Goal: Task Accomplishment & Management: Manage account settings

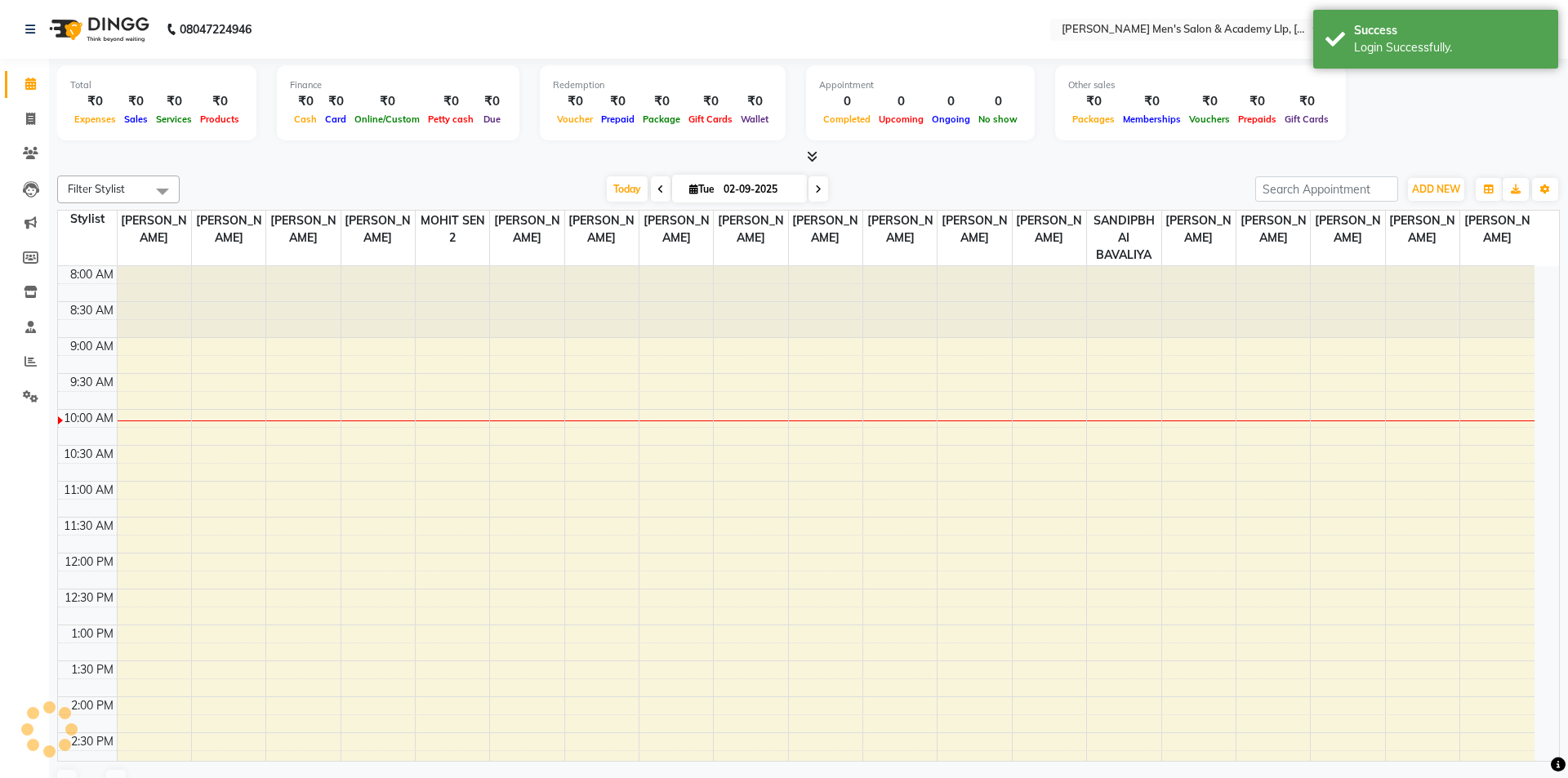
select select "en"
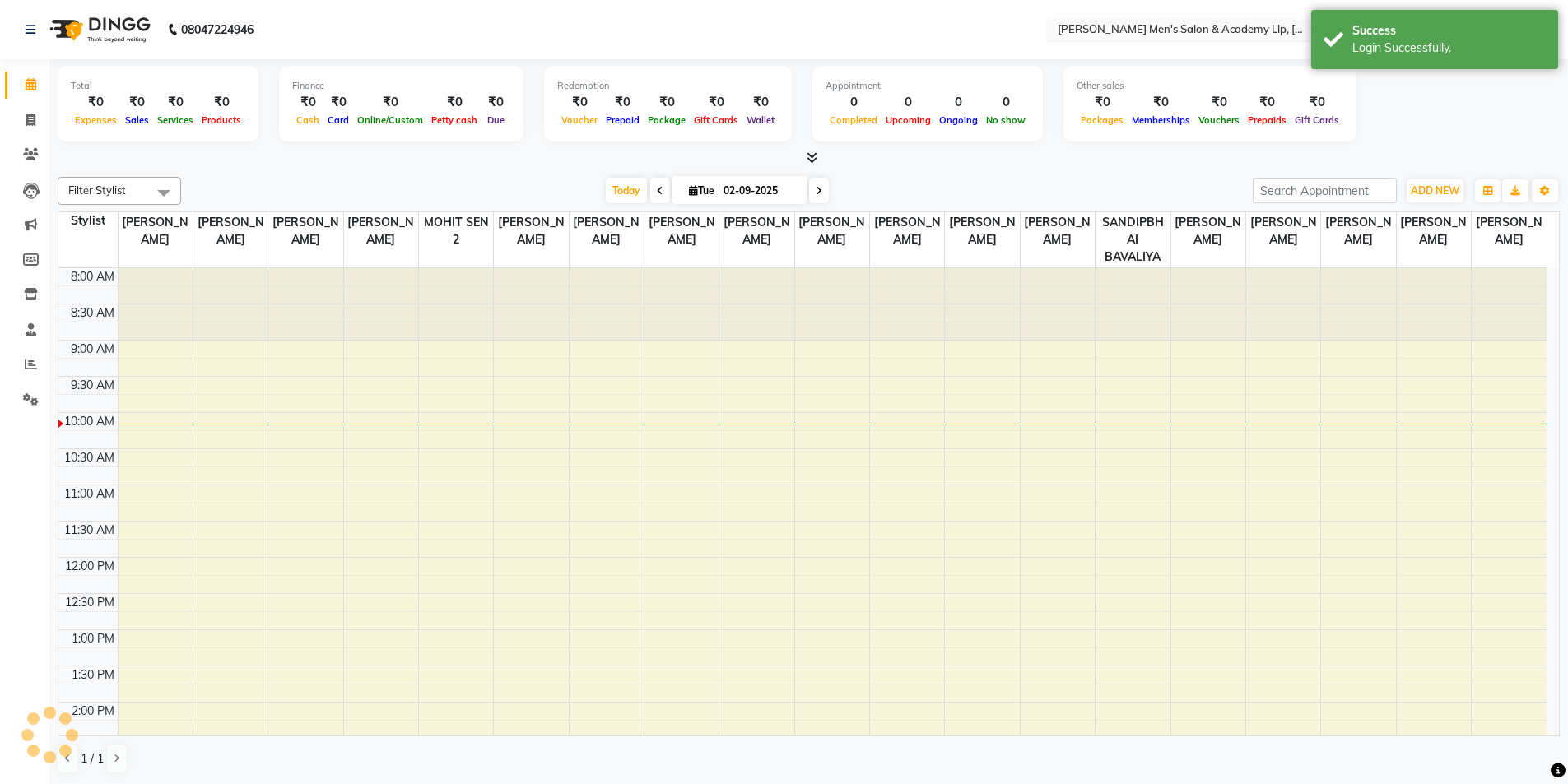
click at [1229, 28] on input "text" at bounding box center [1174, 31] width 239 height 16
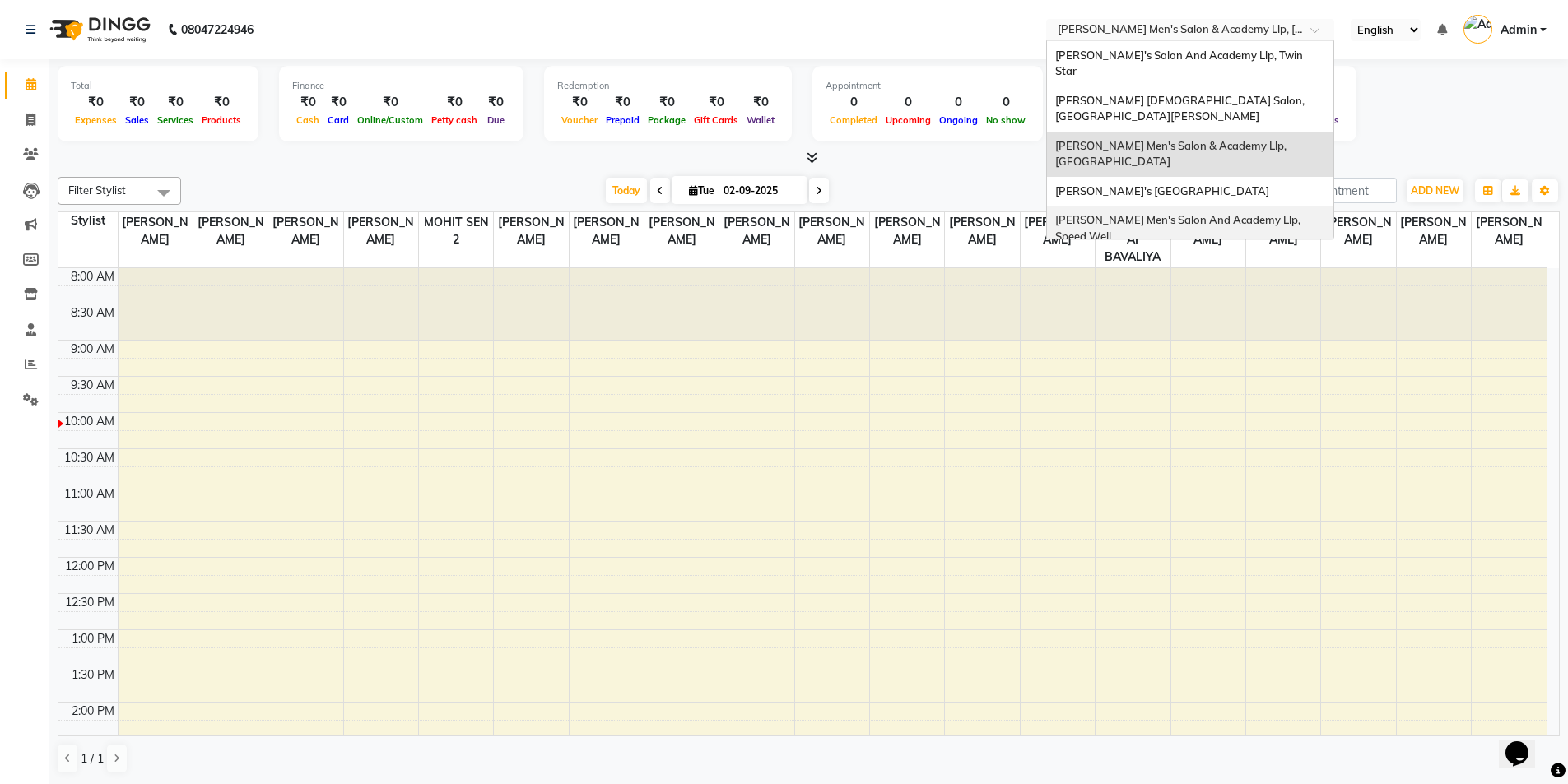
scroll to position [55, 0]
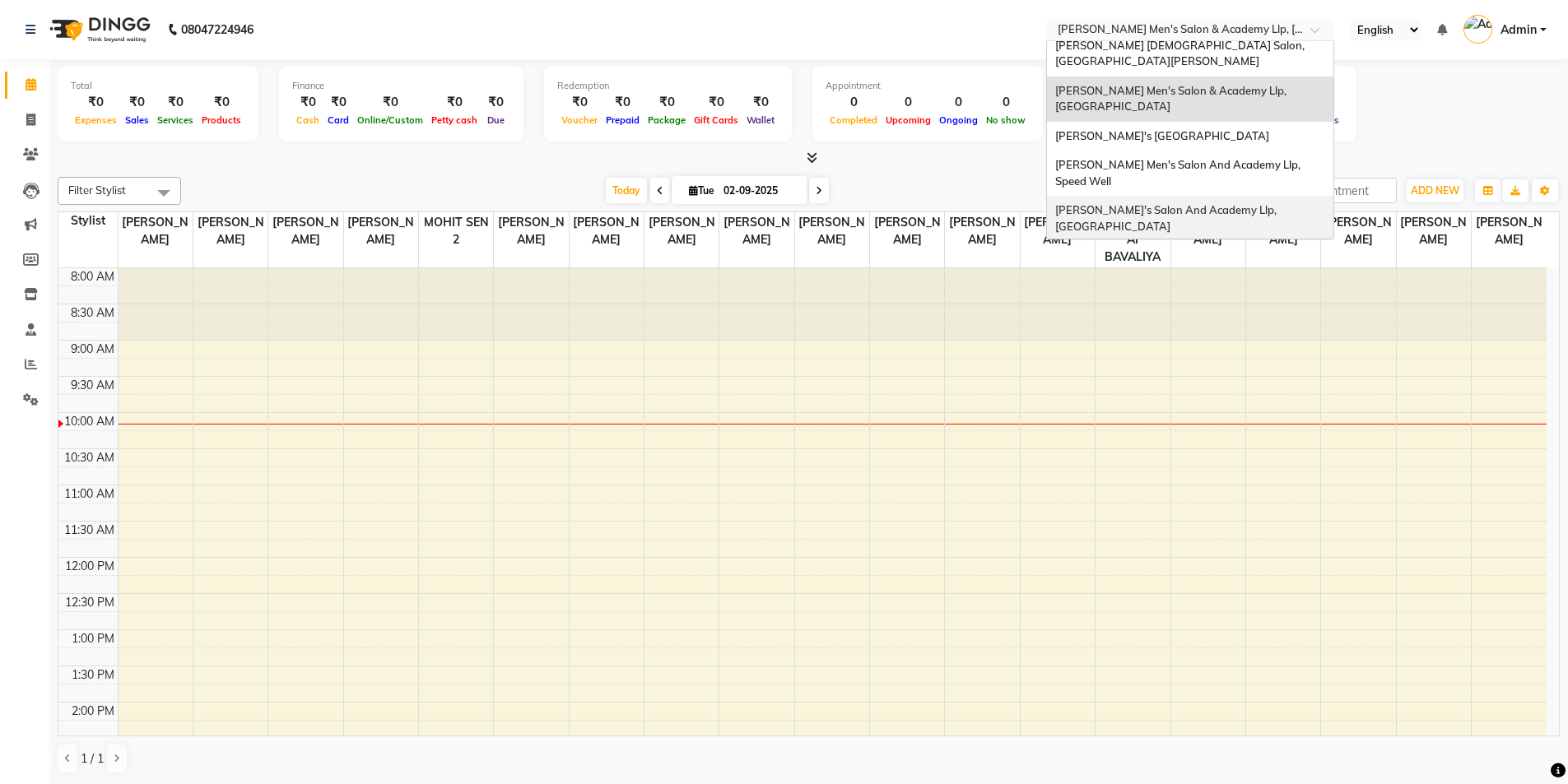
click at [1183, 196] on div "[PERSON_NAME]'s Salon And Academy Llp, [GEOGRAPHIC_DATA]" at bounding box center [1190, 219] width 287 height 46
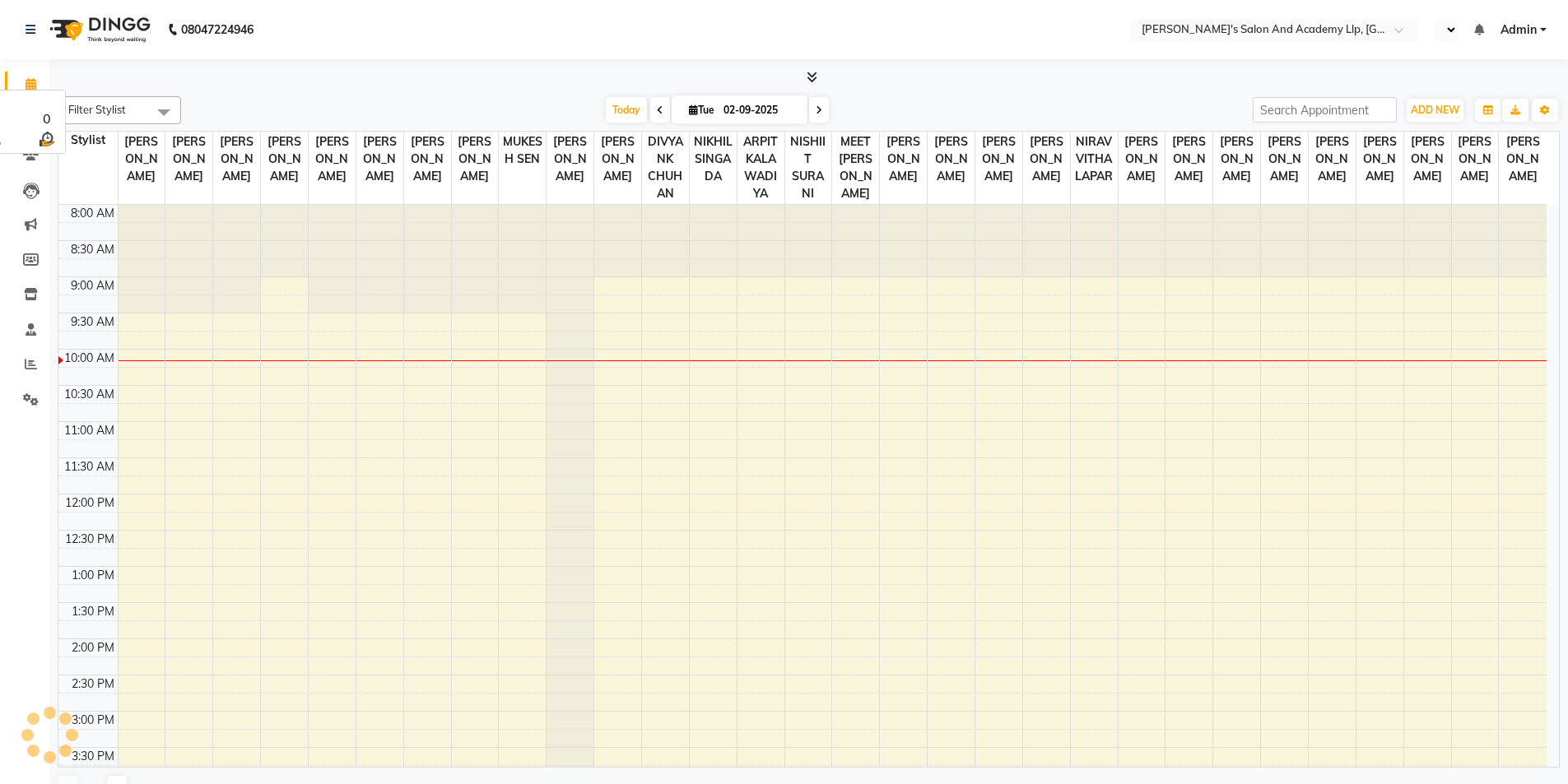
select select "en"
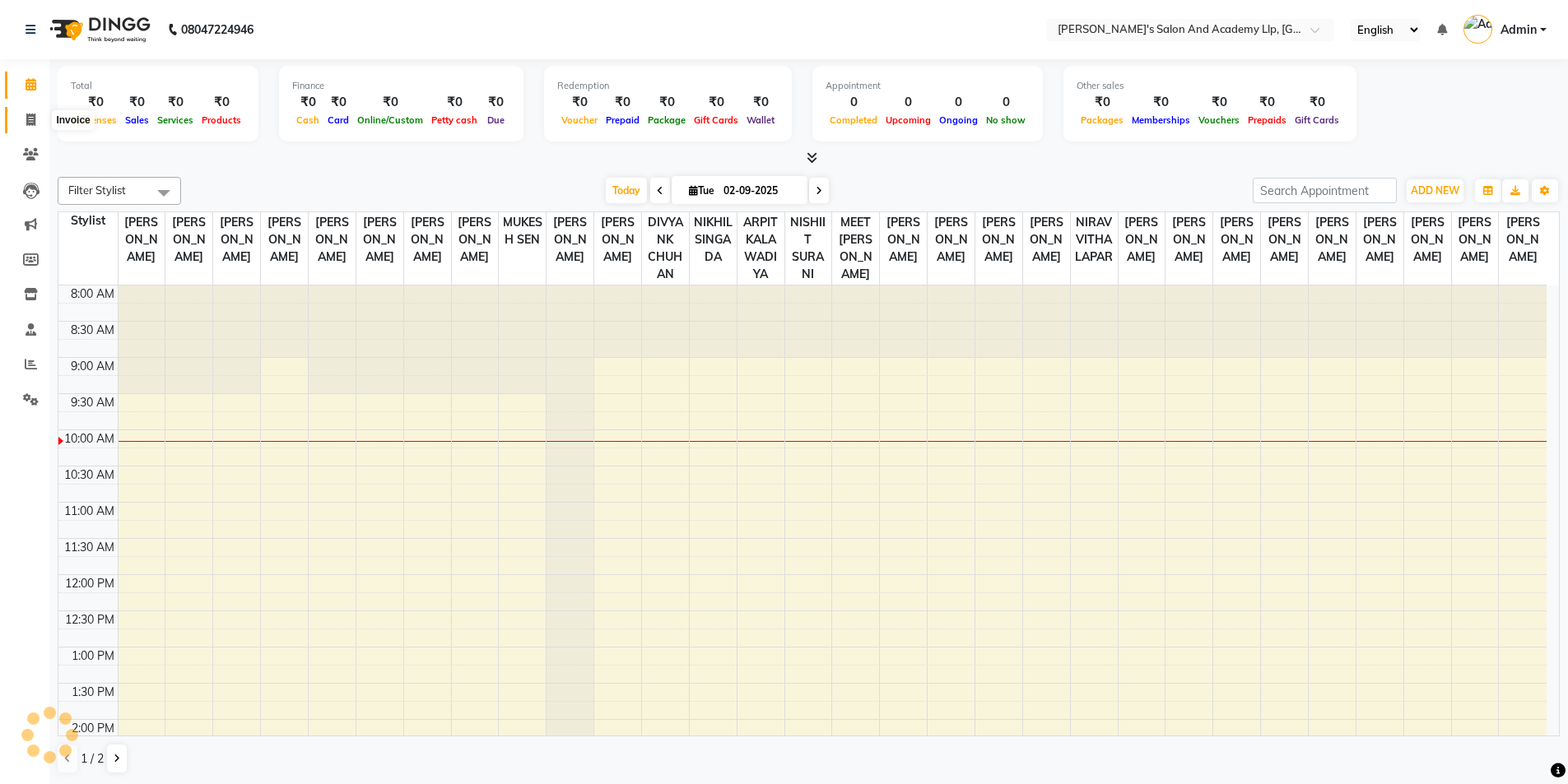
click at [30, 119] on icon at bounding box center [31, 120] width 9 height 12
select select "service"
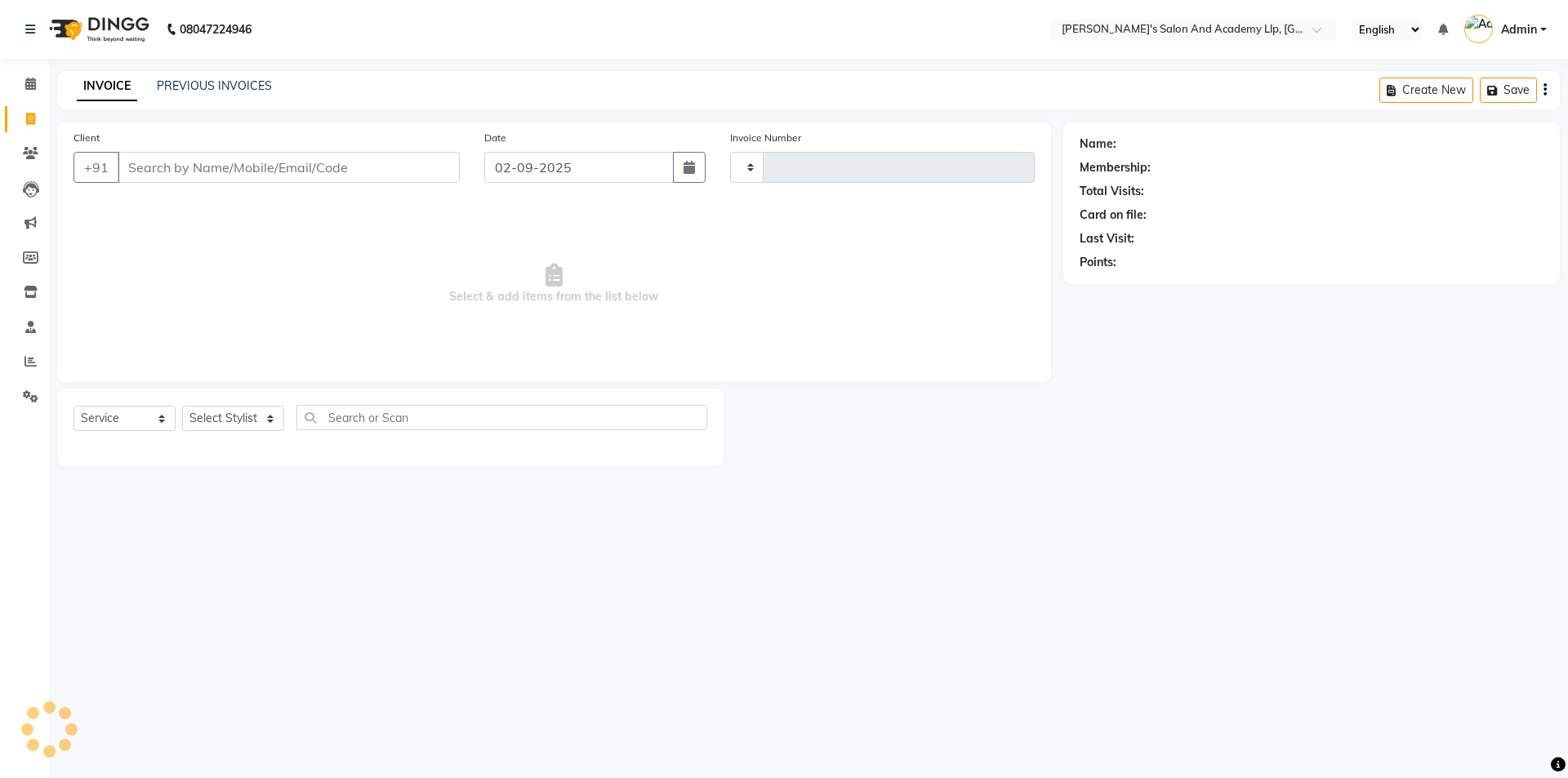
type input "11288"
select select "6983"
click at [247, 88] on link "PREVIOUS INVOICES" at bounding box center [214, 85] width 115 height 15
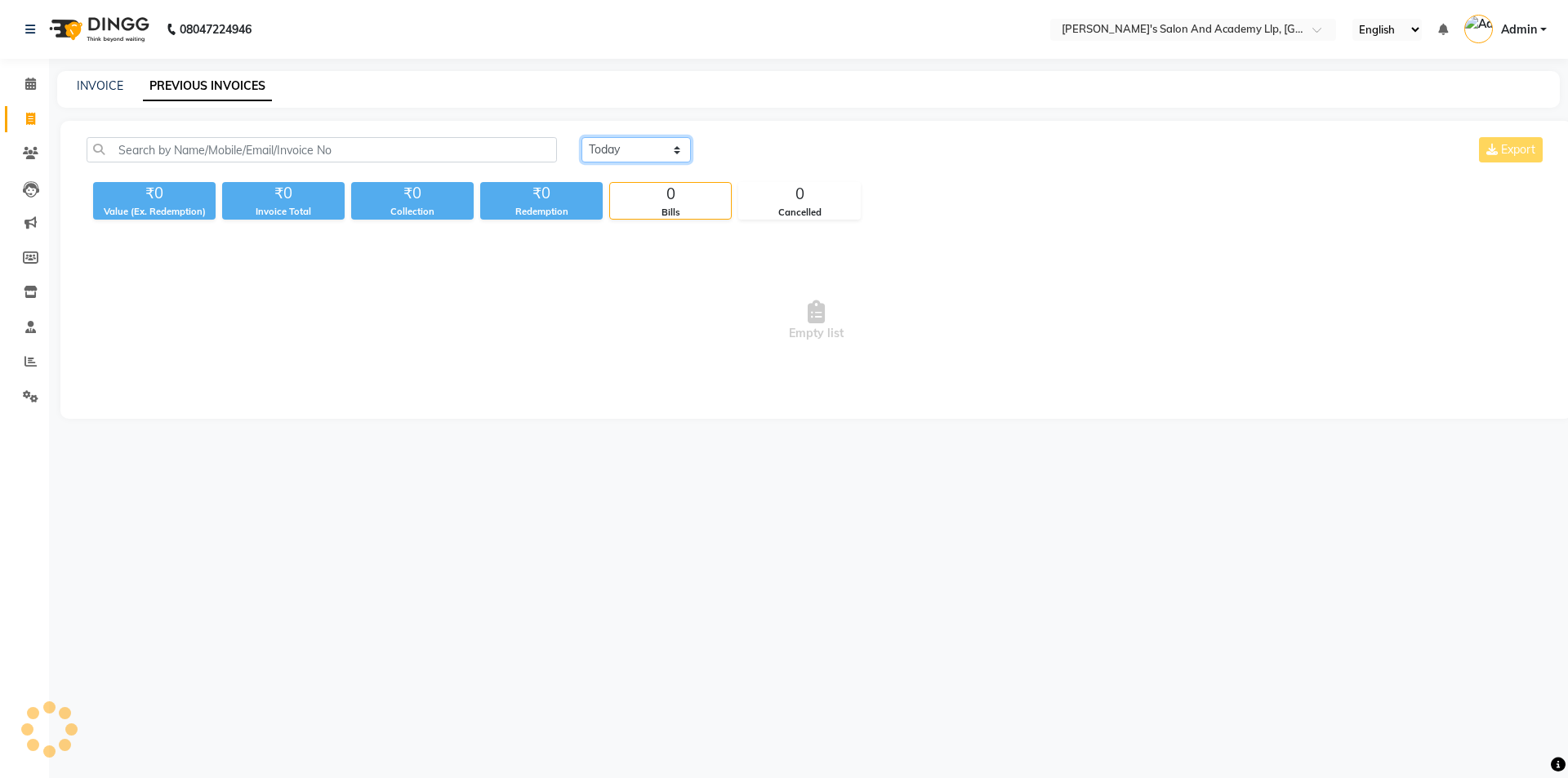
click at [624, 149] on select "[DATE] [DATE] Custom Range" at bounding box center [637, 150] width 109 height 26
select select "[DATE]"
click at [582, 137] on select "[DATE] [DATE] Custom Range" at bounding box center [637, 150] width 109 height 26
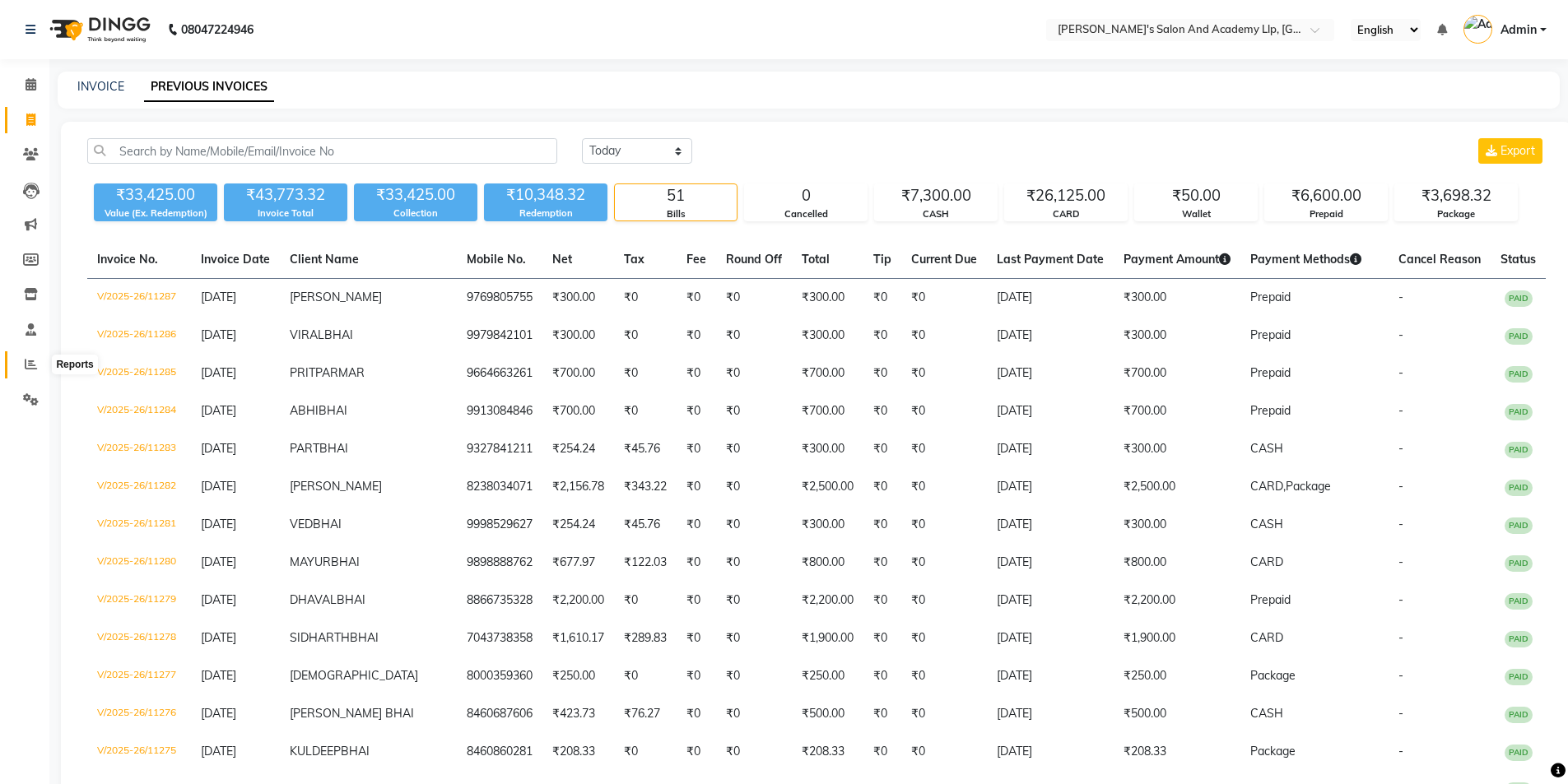
click at [37, 369] on span at bounding box center [30, 365] width 28 height 19
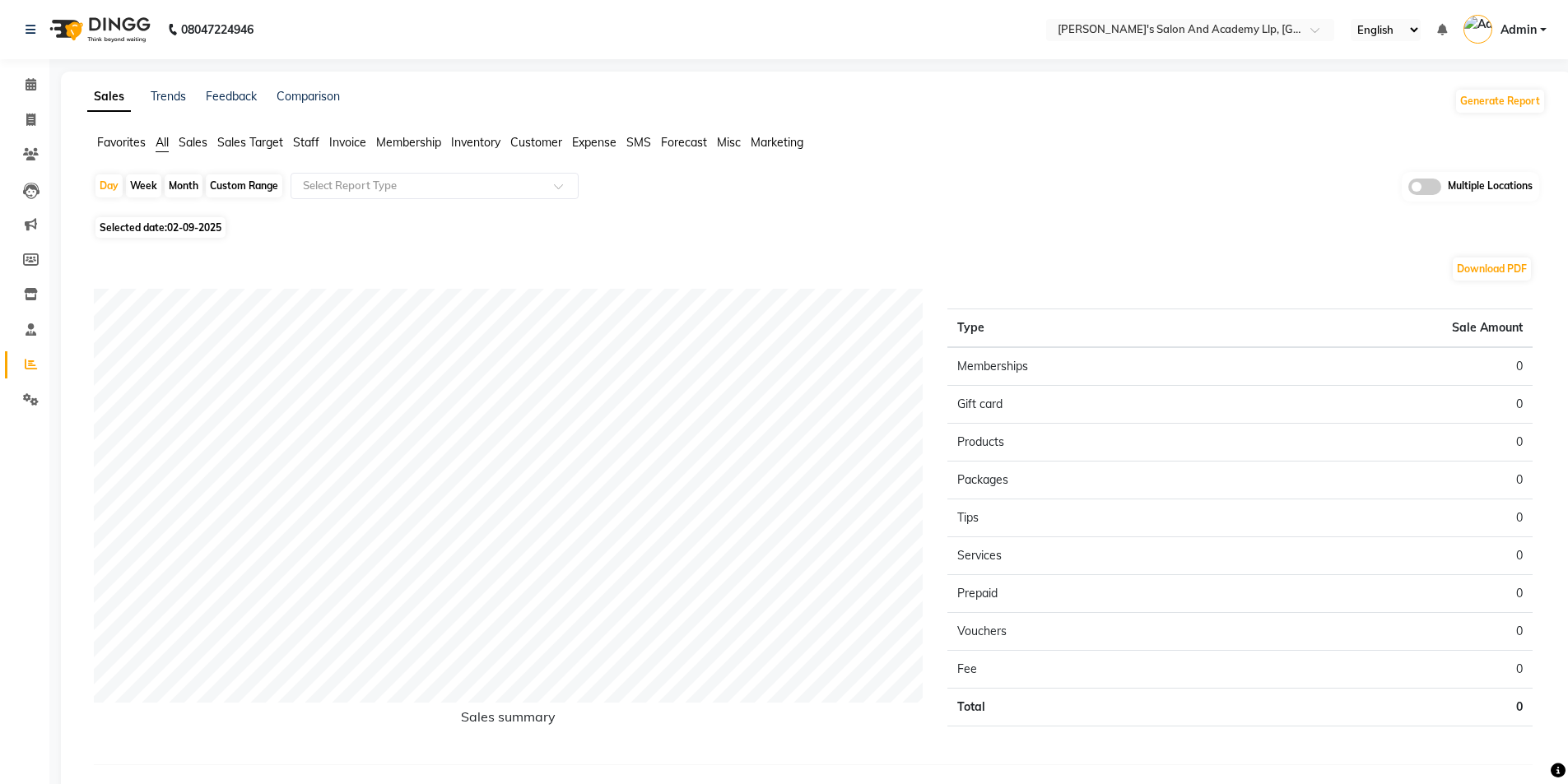
click at [591, 138] on span "Expense" at bounding box center [594, 142] width 45 height 15
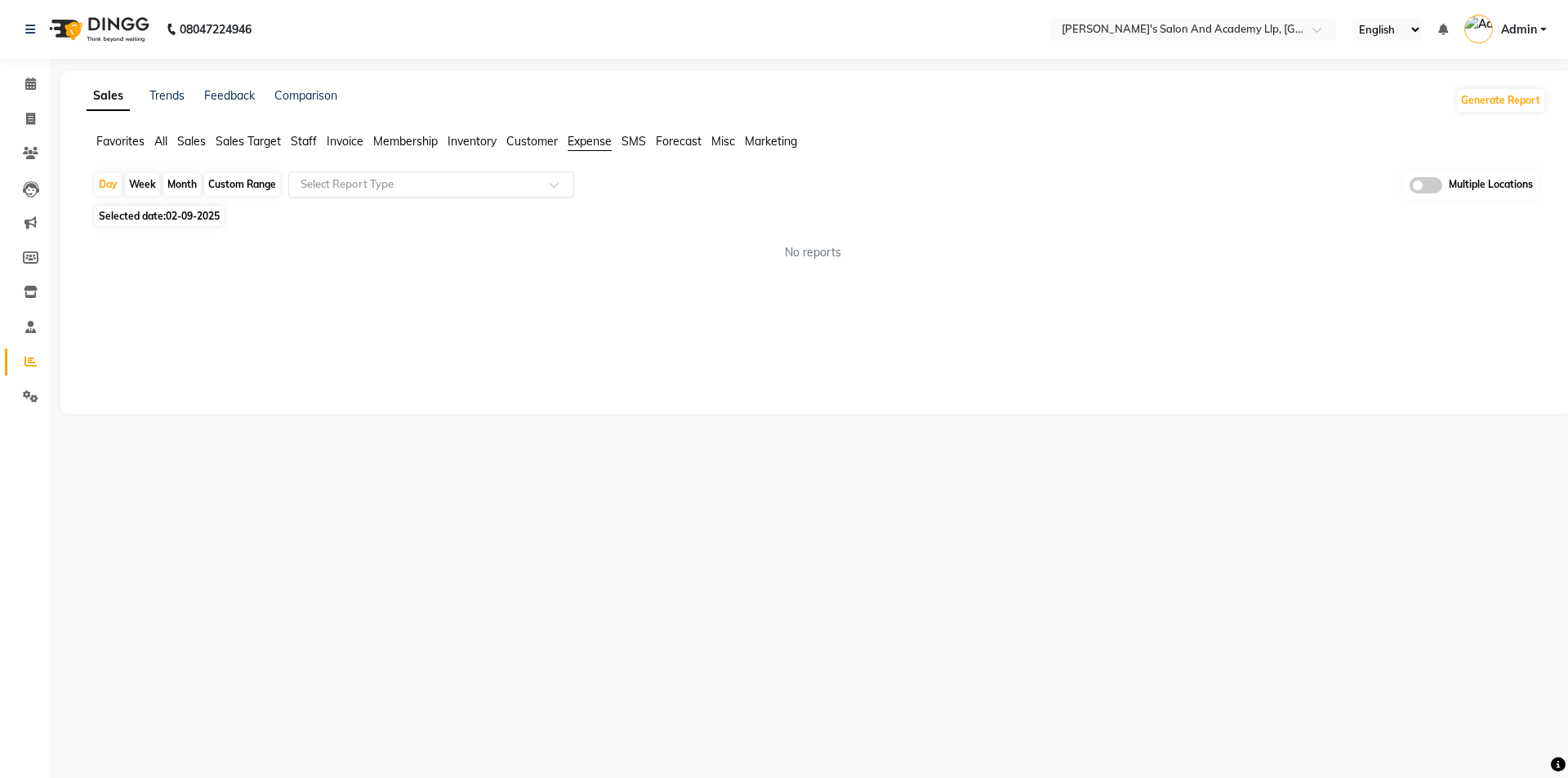
click at [357, 187] on input "text" at bounding box center [414, 184] width 235 height 16
click at [361, 211] on div "Expense by type" at bounding box center [431, 214] width 285 height 32
click at [205, 211] on span "02-09-2025" at bounding box center [192, 216] width 54 height 12
select select "9"
select select "2025"
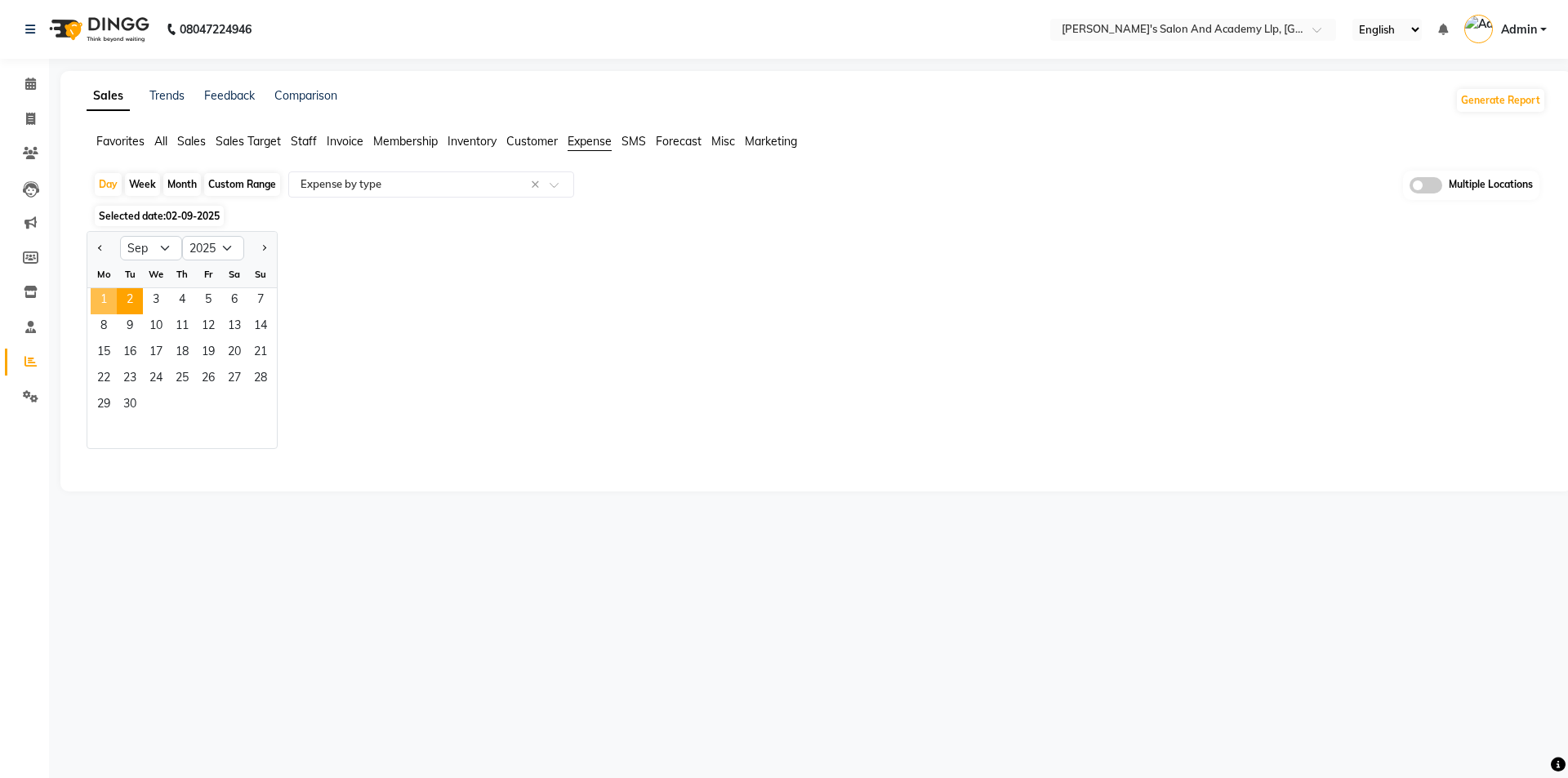
click at [107, 302] on span "1" at bounding box center [103, 301] width 26 height 26
select select "full_report"
select select "csv"
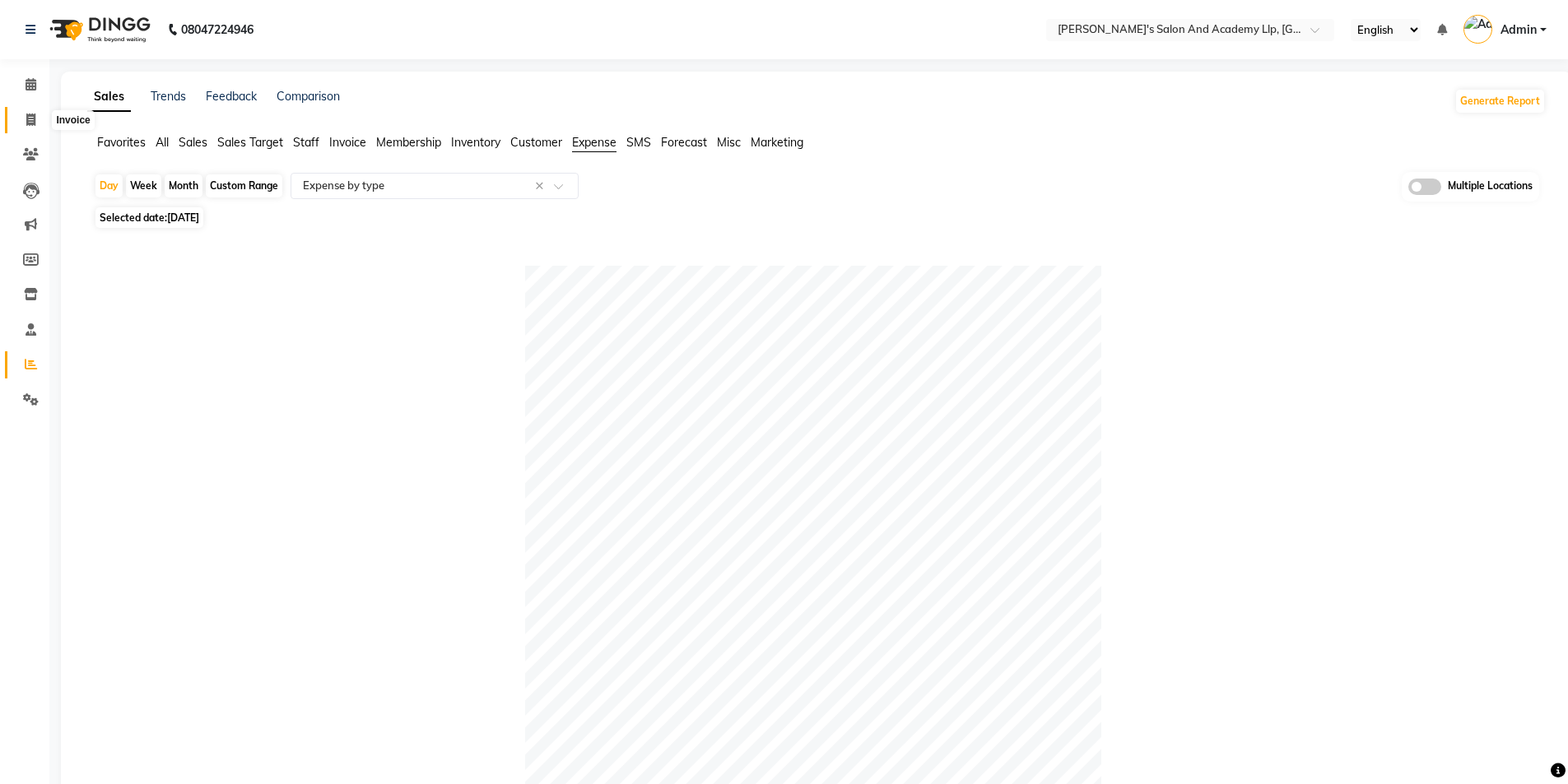
click at [34, 117] on icon at bounding box center [31, 120] width 9 height 12
select select "service"
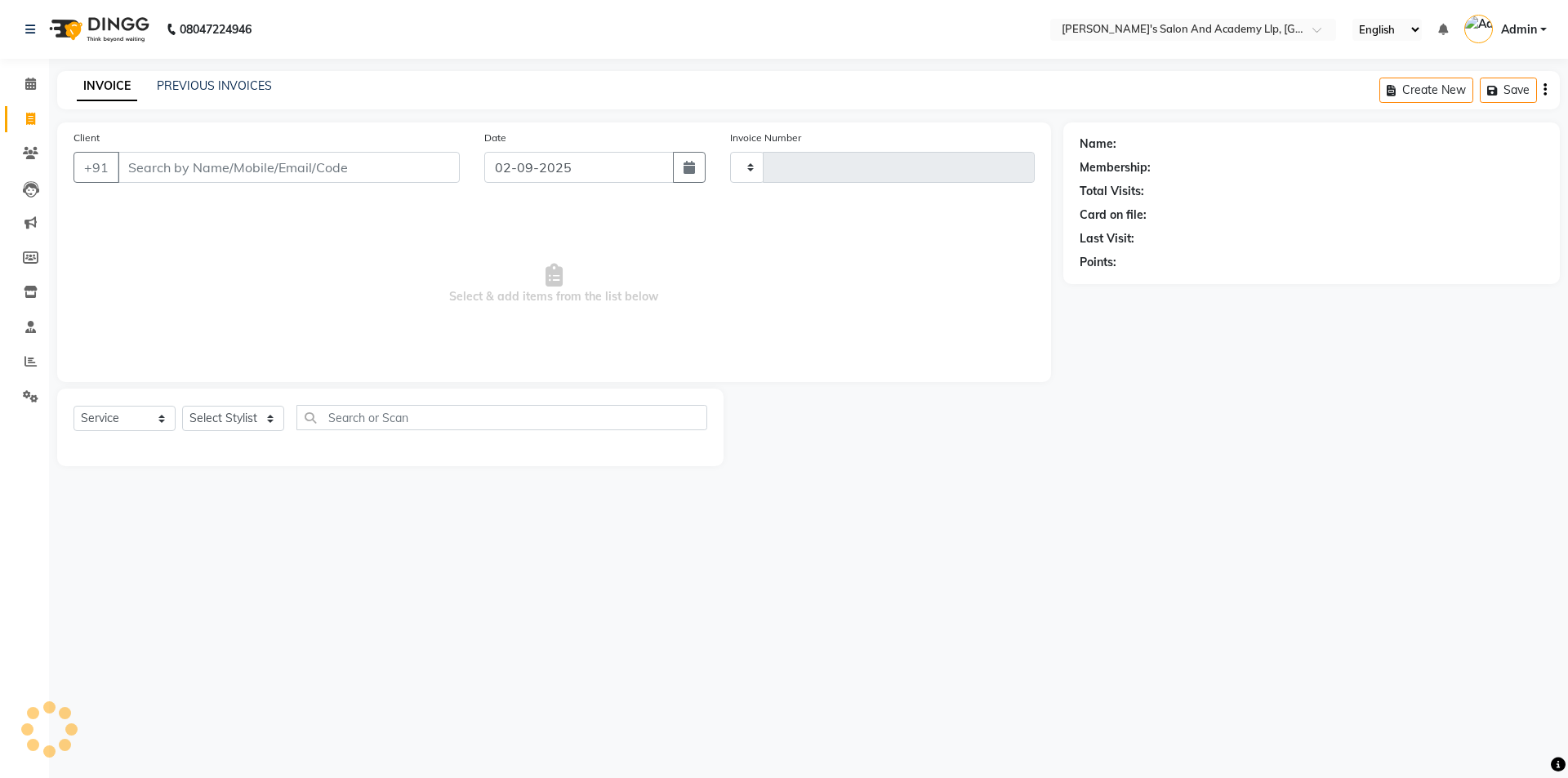
type input "11288"
select select "6983"
click at [221, 89] on link "PREVIOUS INVOICES" at bounding box center [214, 85] width 115 height 15
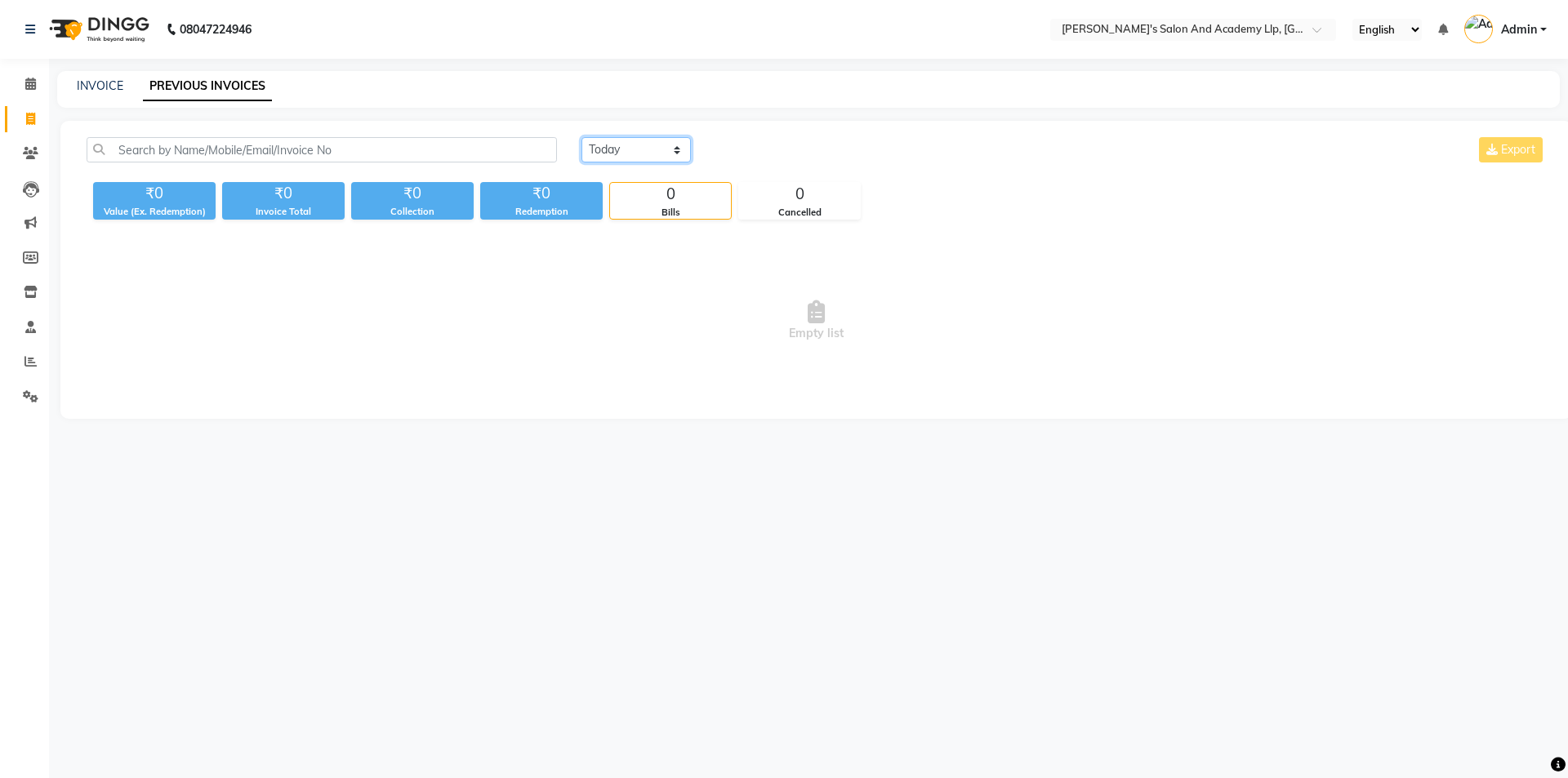
click at [622, 145] on select "[DATE] [DATE] Custom Range" at bounding box center [637, 150] width 109 height 26
select select "[DATE]"
click at [582, 137] on select "[DATE] [DATE] Custom Range" at bounding box center [637, 150] width 109 height 26
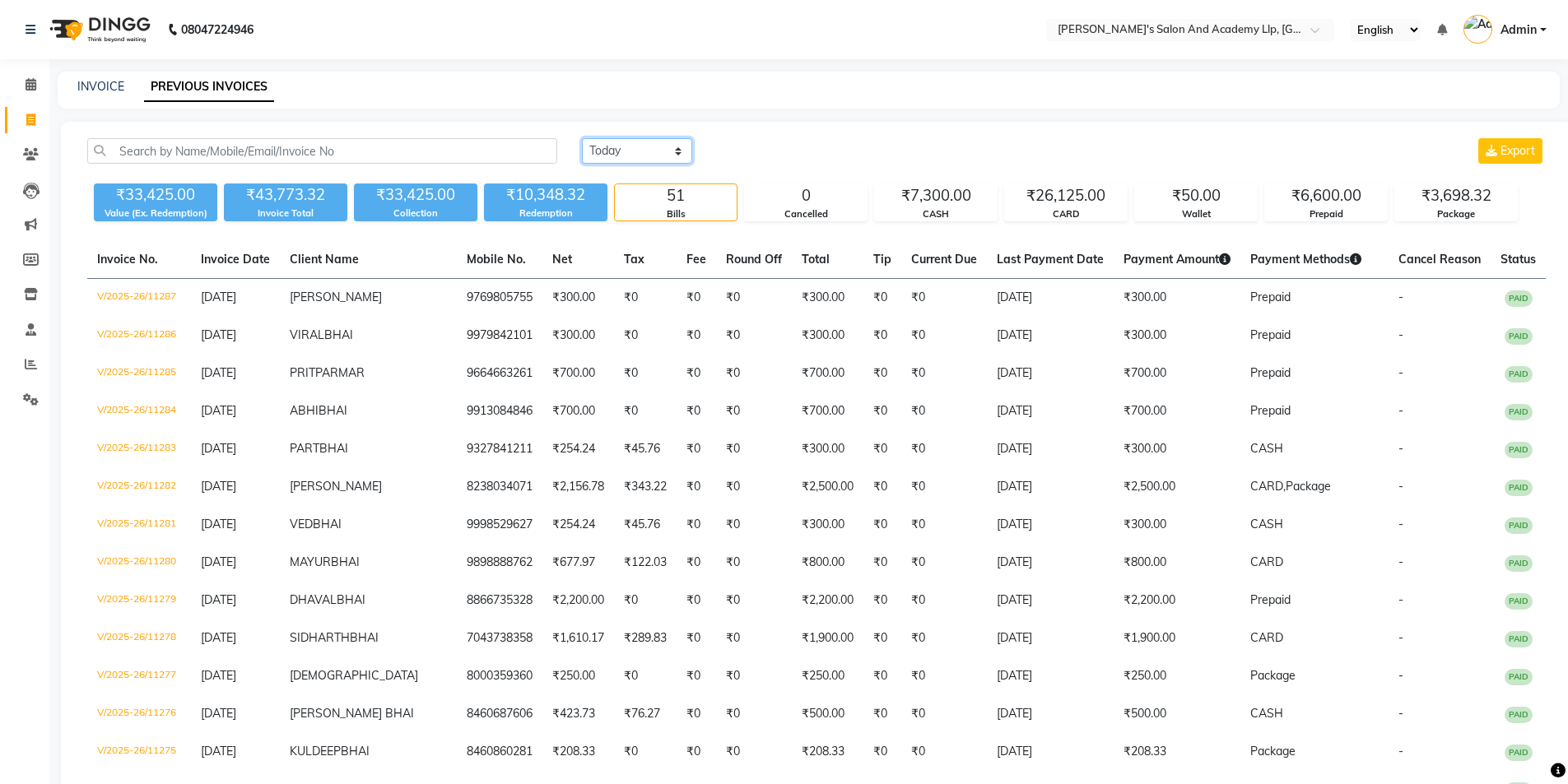
click at [622, 157] on select "[DATE] [DATE] Custom Range" at bounding box center [637, 151] width 110 height 26
click at [582, 139] on select "[DATE] [DATE] Custom Range" at bounding box center [637, 151] width 110 height 26
